Goal: Information Seeking & Learning: Check status

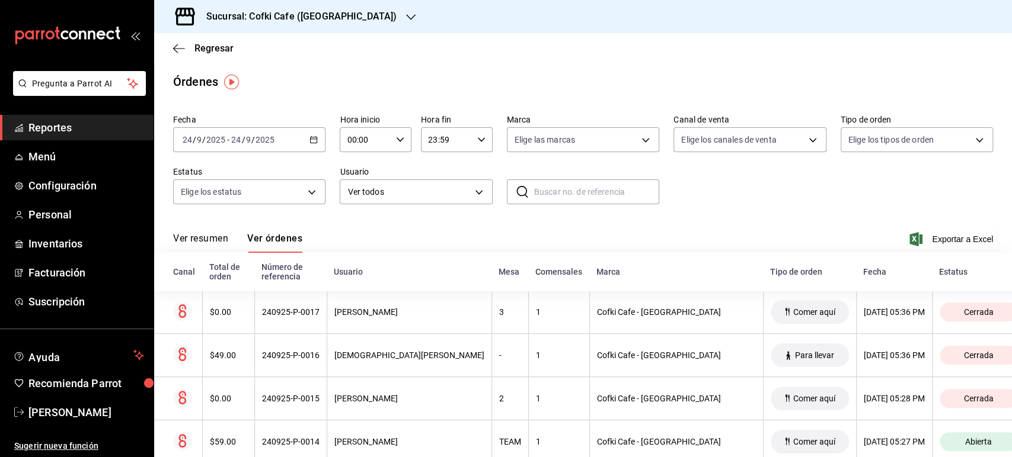
click at [223, 235] on button "Ver resumen" at bounding box center [200, 243] width 55 height 20
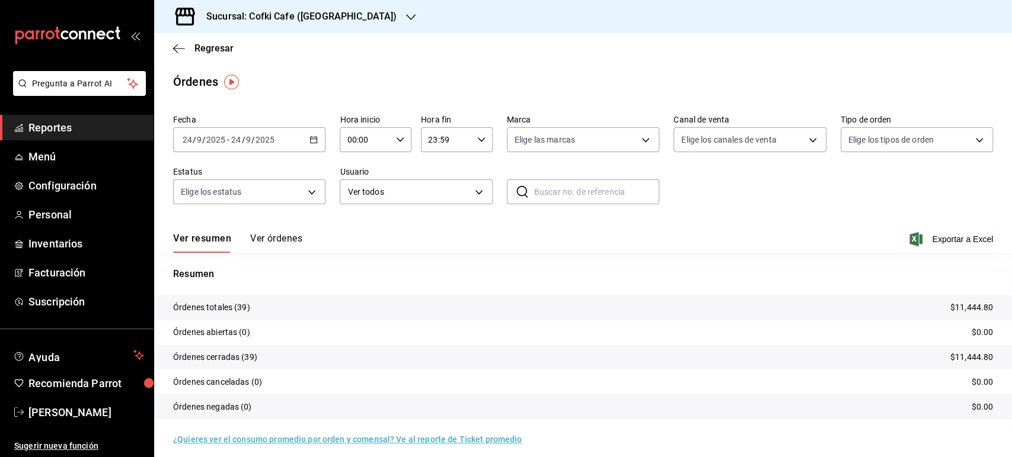
click at [344, 8] on div "Sucursal: Cofki Cafe ([GEOGRAPHIC_DATA])" at bounding box center [292, 16] width 257 height 33
click at [275, 56] on div "Cofki Kid-Friendly Café (MTY)" at bounding box center [243, 51] width 159 height 12
click at [249, 134] on div "[DATE] [DATE] - [DATE] [DATE]" at bounding box center [249, 139] width 152 height 25
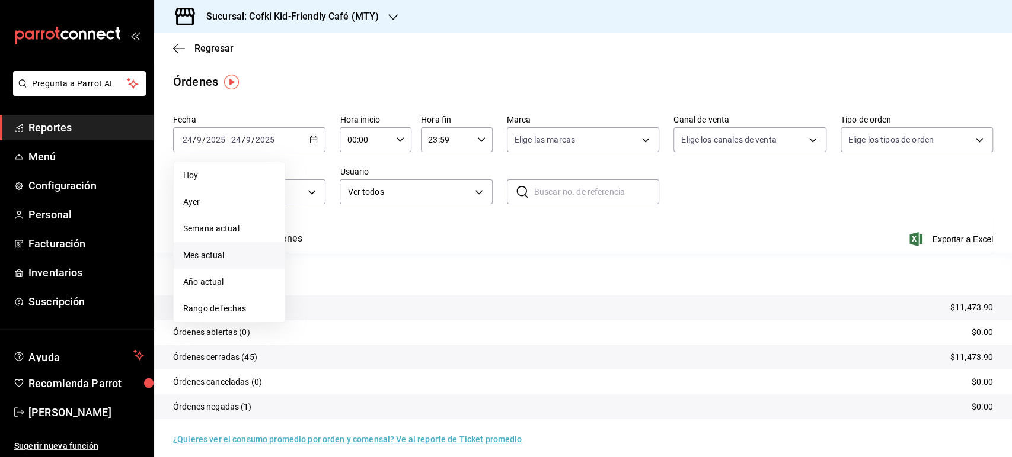
click at [212, 247] on li "Mes actual" at bounding box center [229, 255] width 111 height 27
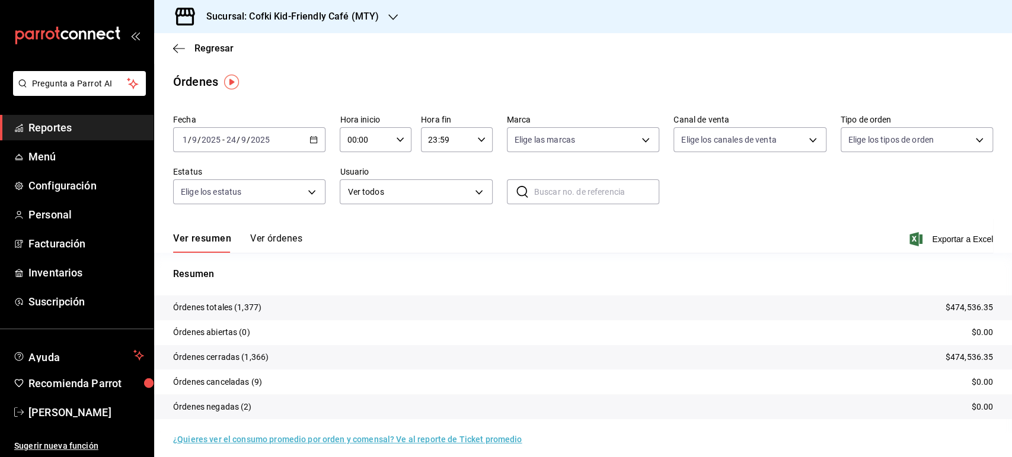
click at [558, 87] on div "Órdenes" at bounding box center [582, 82] width 857 height 18
click at [383, 16] on div "Sucursal: Cofki Kid-Friendly Café (MTY)" at bounding box center [283, 16] width 239 height 33
click at [272, 73] on div "Cofki Cafe ([GEOGRAPHIC_DATA])" at bounding box center [243, 78] width 159 height 12
click at [258, 139] on input "2025" at bounding box center [260, 139] width 20 height 9
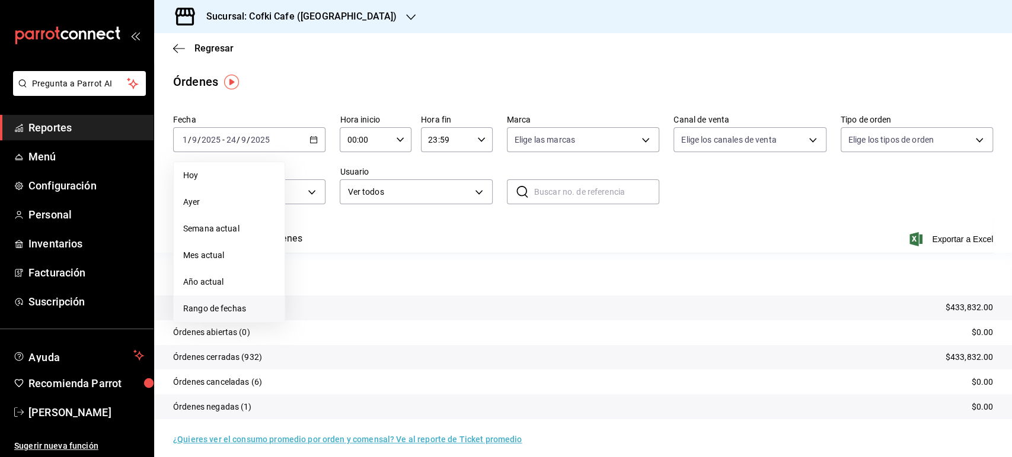
click at [252, 303] on span "Rango de fechas" at bounding box center [229, 309] width 92 height 12
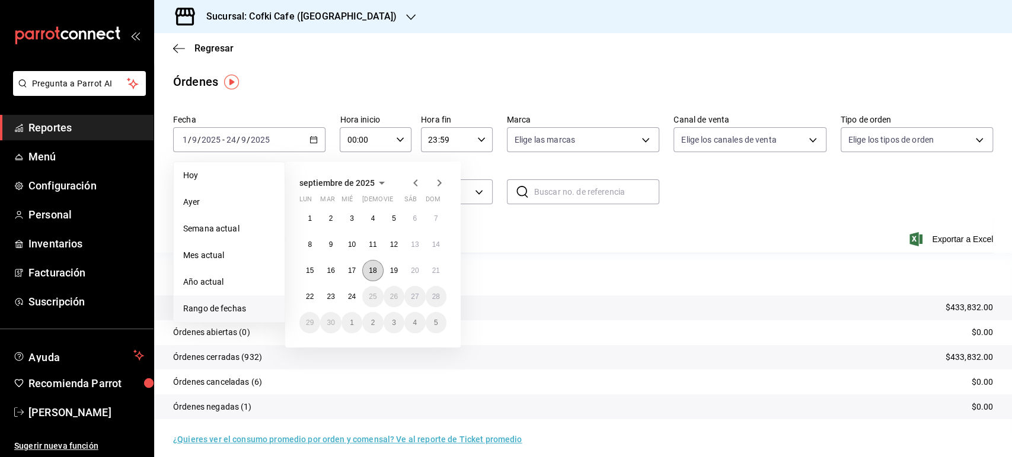
click at [380, 273] on button "18" at bounding box center [372, 270] width 21 height 21
click at [345, 300] on button "24" at bounding box center [351, 296] width 21 height 21
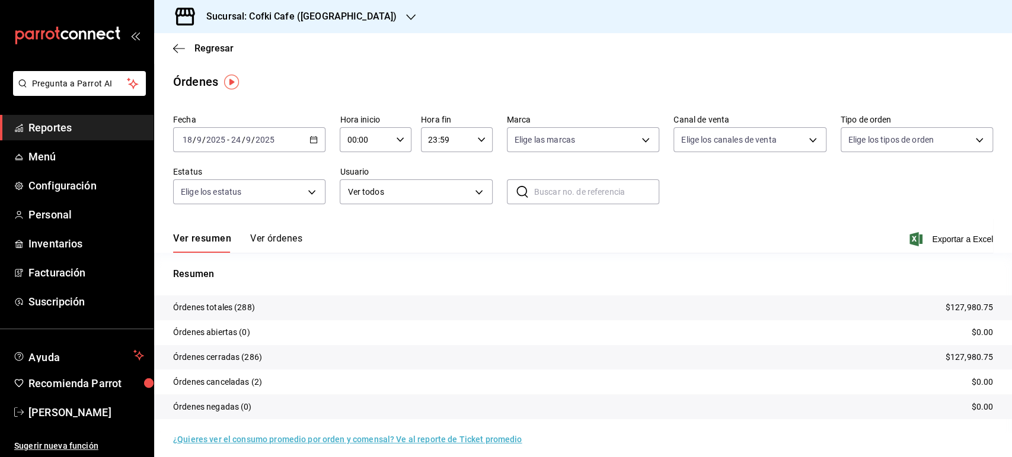
click at [289, 18] on h3 "Sucursal: Cofki Cafe ([GEOGRAPHIC_DATA])" at bounding box center [297, 16] width 200 height 14
click at [286, 48] on div "Cofki Kid-Friendly Café (MTY)" at bounding box center [243, 51] width 159 height 12
